Goal: Navigation & Orientation: Find specific page/section

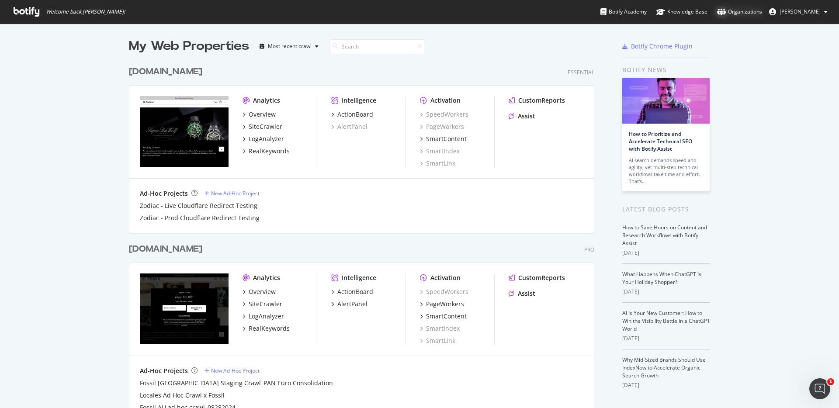
click at [741, 11] on div "Organizations" at bounding box center [739, 11] width 45 height 9
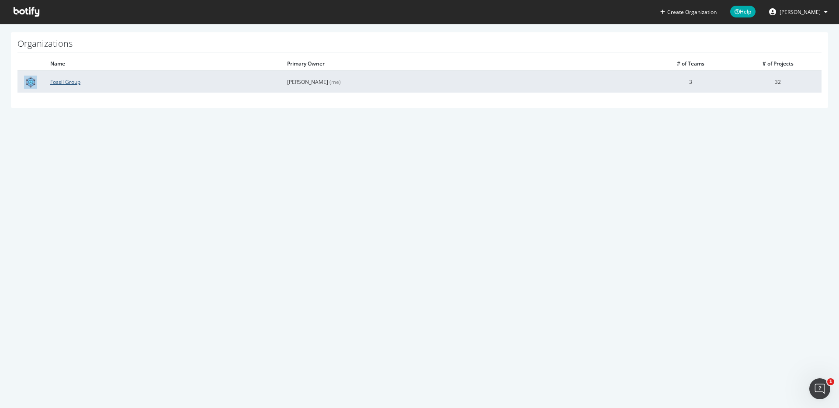
click at [59, 83] on link "Fossil Group" at bounding box center [65, 81] width 30 height 7
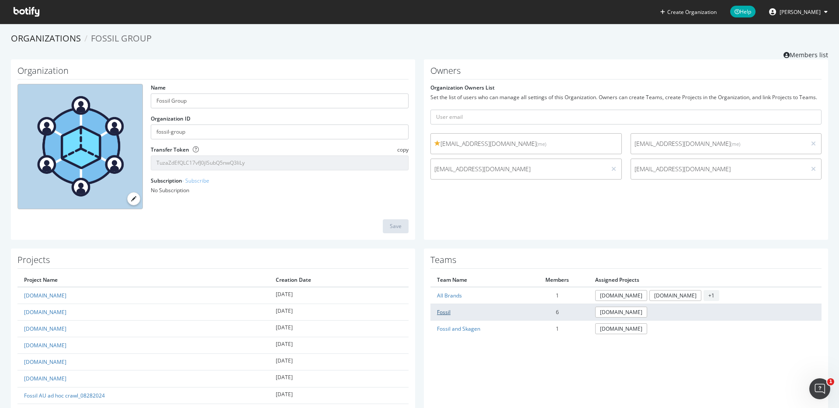
click at [445, 311] on link "Fossil" at bounding box center [444, 312] width 14 height 7
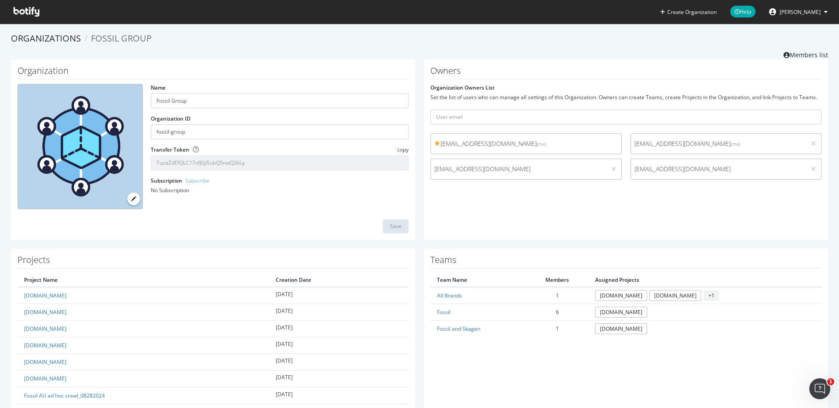
click at [815, 14] on span "Elena Tylaweny Tuseo" at bounding box center [800, 11] width 41 height 7
click at [784, 108] on span "Log Out" at bounding box center [784, 107] width 19 height 7
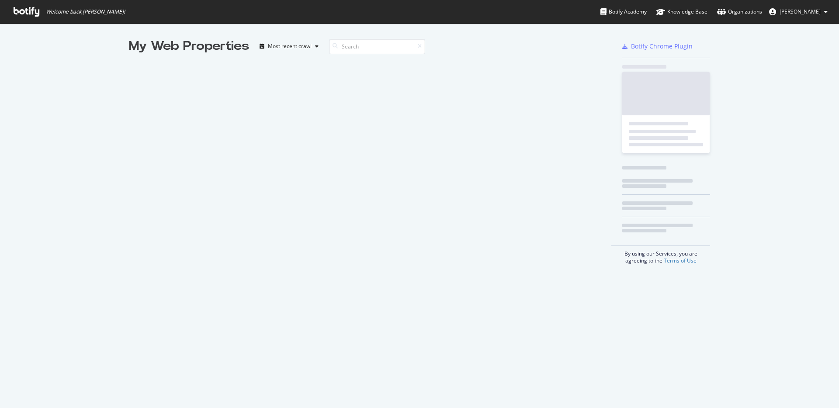
scroll to position [408, 839]
